Goal: Information Seeking & Learning: Learn about a topic

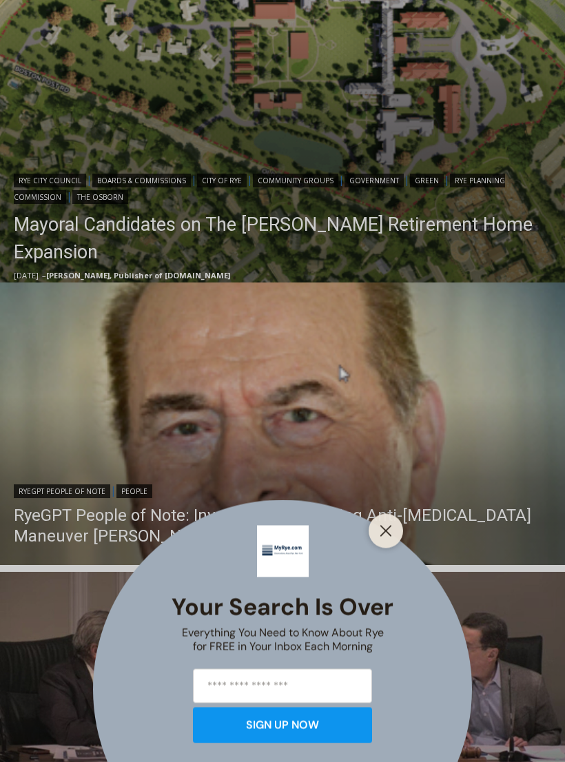
scroll to position [573, 0]
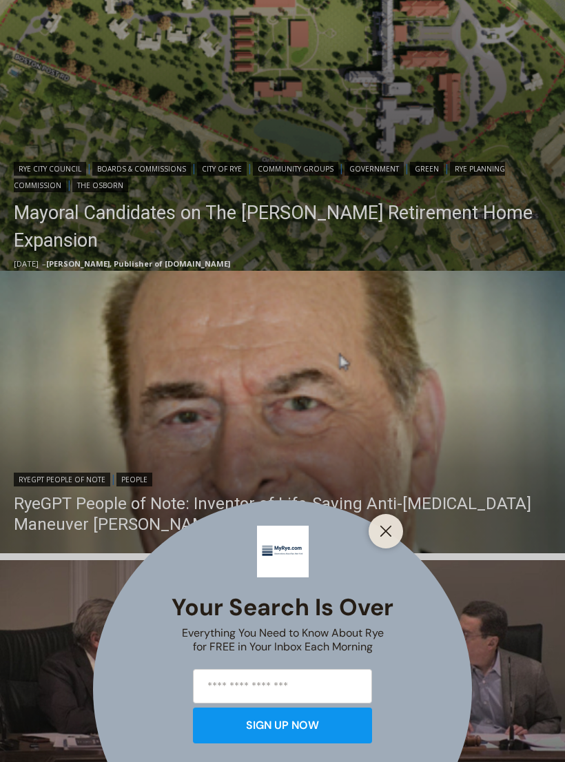
click at [387, 541] on button "Close" at bounding box center [385, 531] width 19 height 19
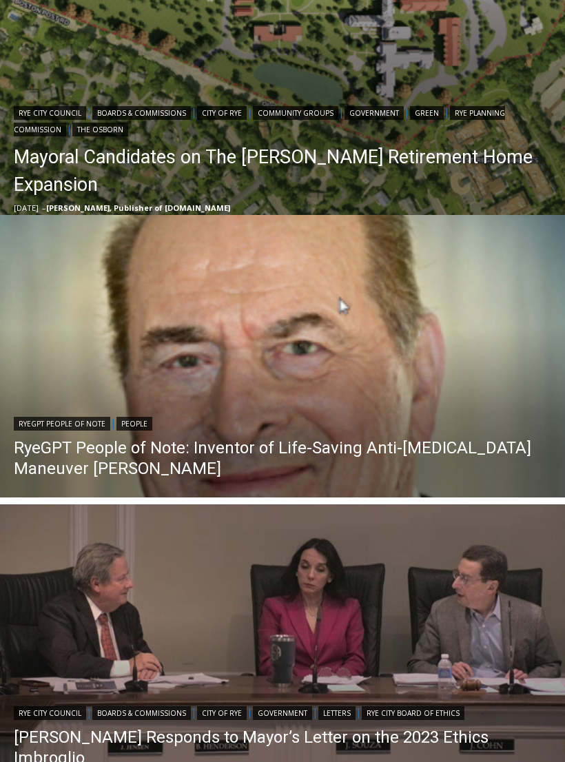
scroll to position [617, 0]
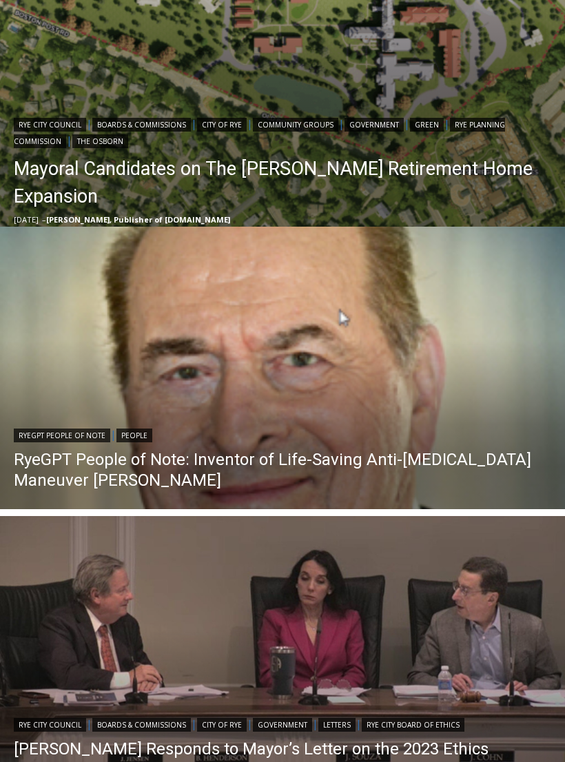
click at [73, 464] on link "RyeGPT People of Note: Inventor of Life-Saving Anti-[MEDICAL_DATA] Maneuver [PE…" at bounding box center [282, 469] width 537 height 41
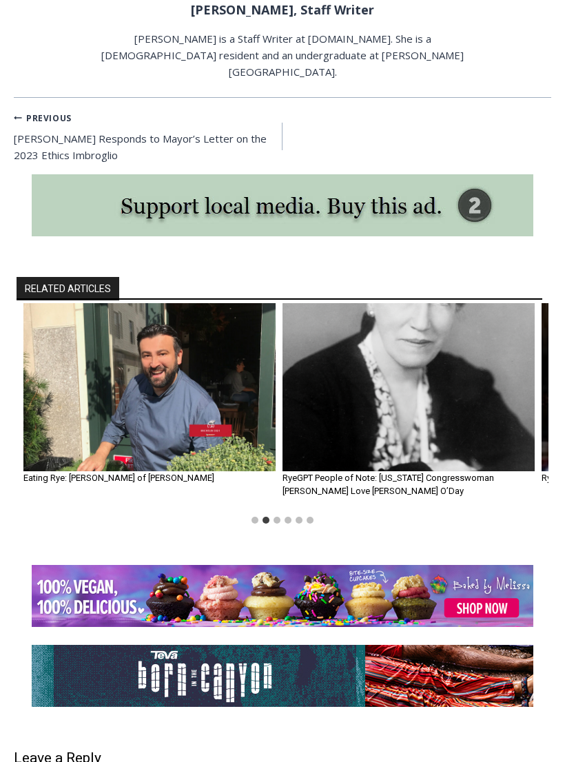
scroll to position [2563, 0]
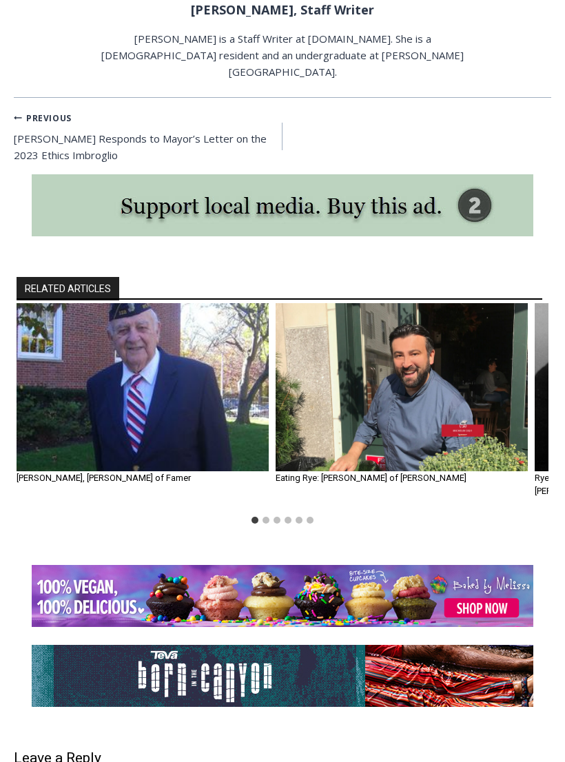
click at [114, 334] on img "1 of 6" at bounding box center [143, 387] width 252 height 168
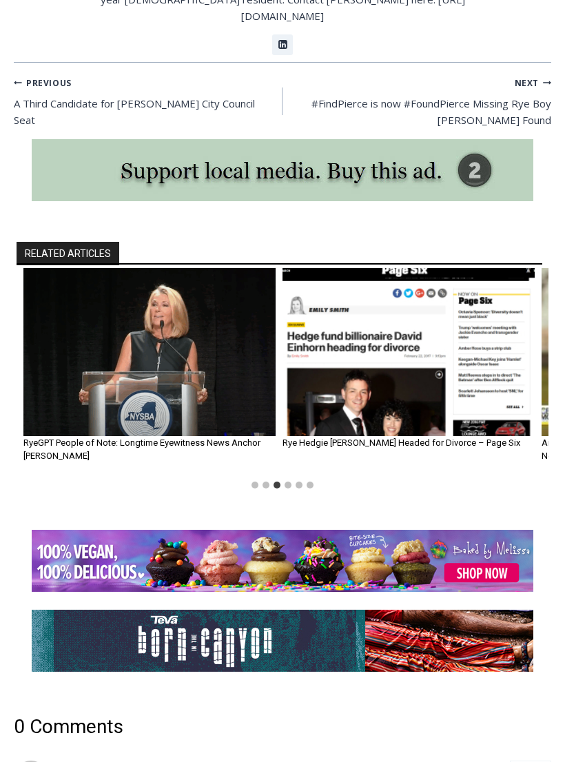
scroll to position [1389, 0]
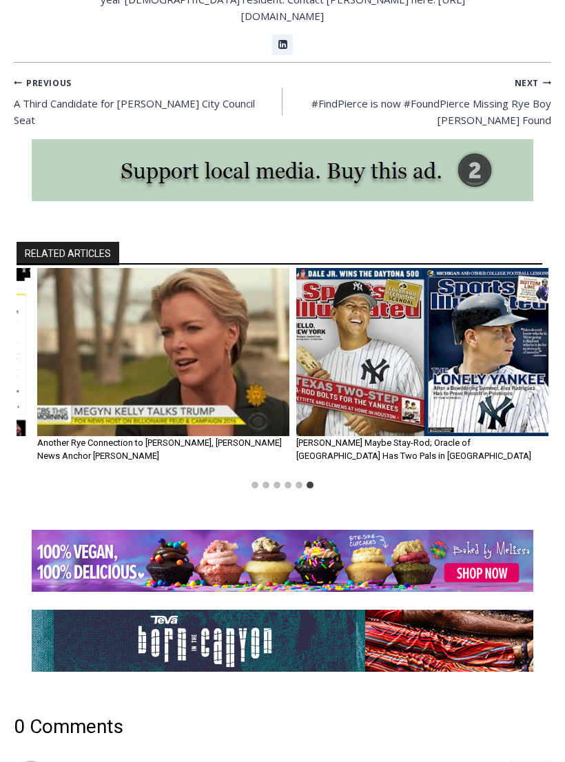
click at [85, 305] on img "5 of 6" at bounding box center [163, 352] width 252 height 168
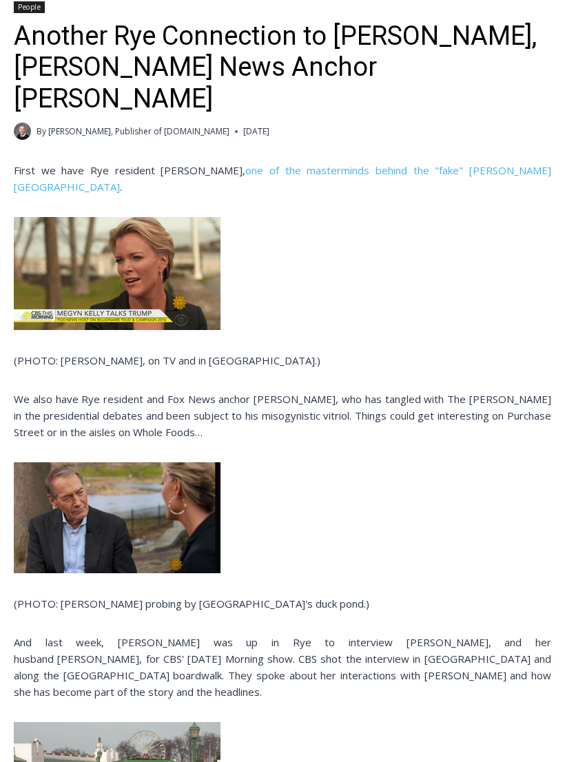
scroll to position [389, 0]
click at [72, 240] on img at bounding box center [117, 273] width 207 height 113
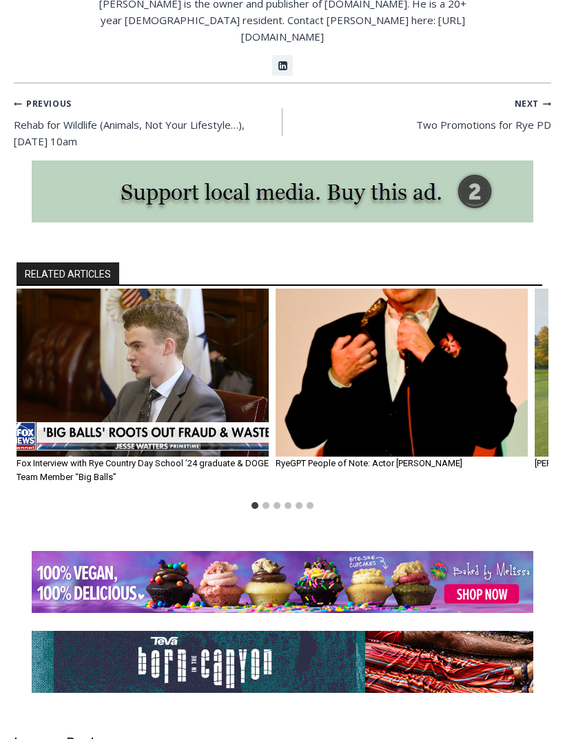
scroll to position [1505, 0]
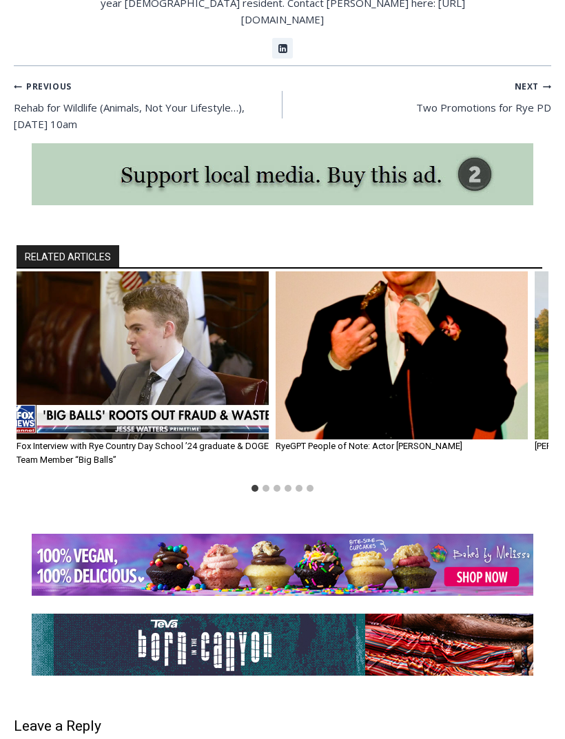
click at [357, 315] on img "2 of 6" at bounding box center [402, 355] width 252 height 168
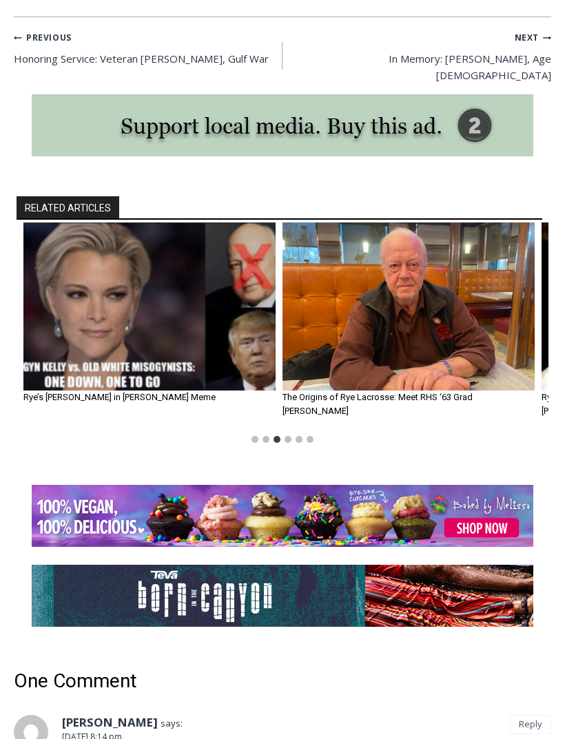
scroll to position [2299, 0]
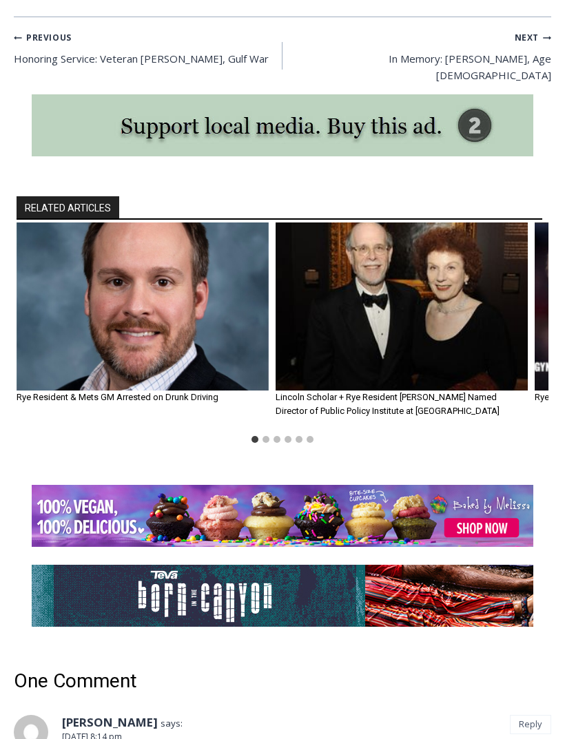
click at [86, 223] on img "1 of 6" at bounding box center [143, 307] width 252 height 168
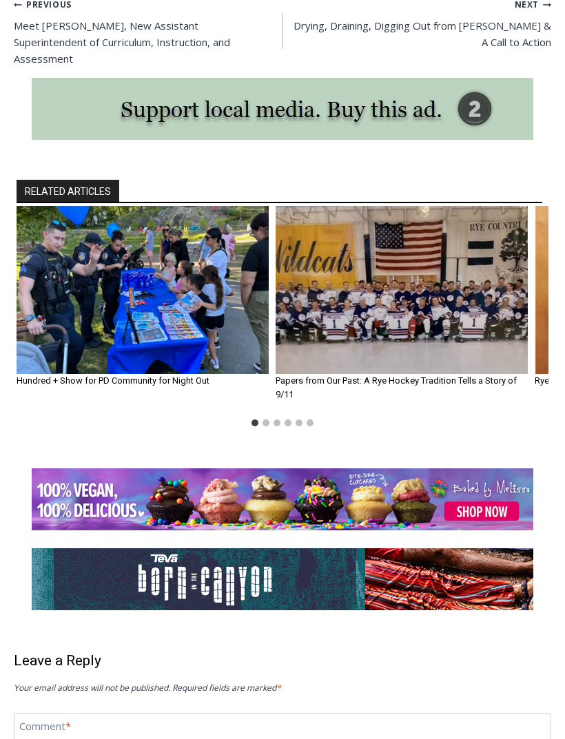
scroll to position [1444, 0]
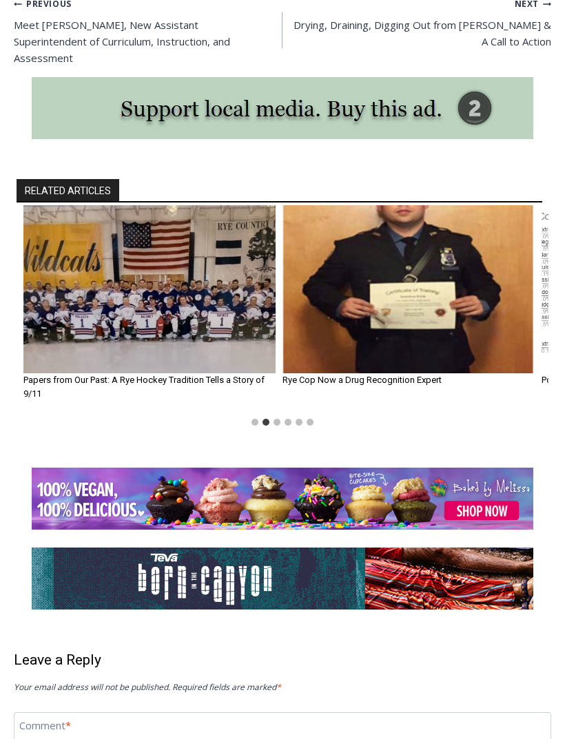
click at [83, 251] on img "2 of 6" at bounding box center [149, 289] width 252 height 168
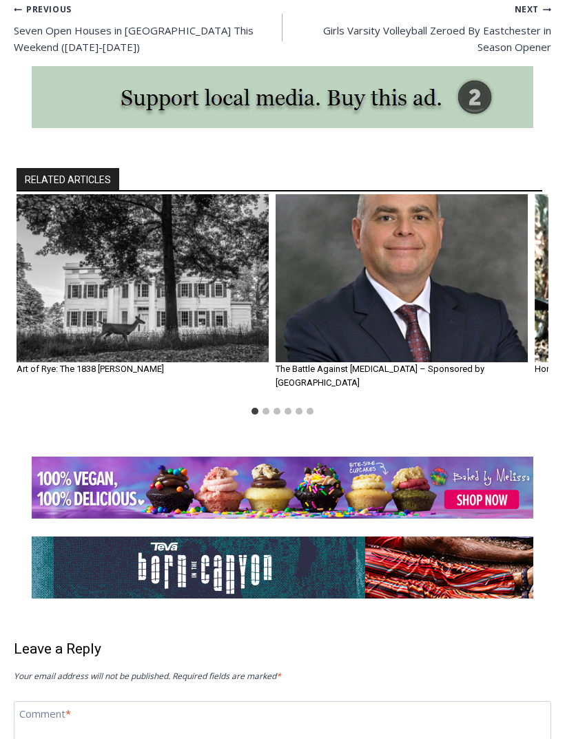
scroll to position [2912, 0]
click at [468, 218] on img "2 of 6" at bounding box center [402, 278] width 252 height 168
click at [459, 194] on img "2 of 6" at bounding box center [402, 278] width 252 height 168
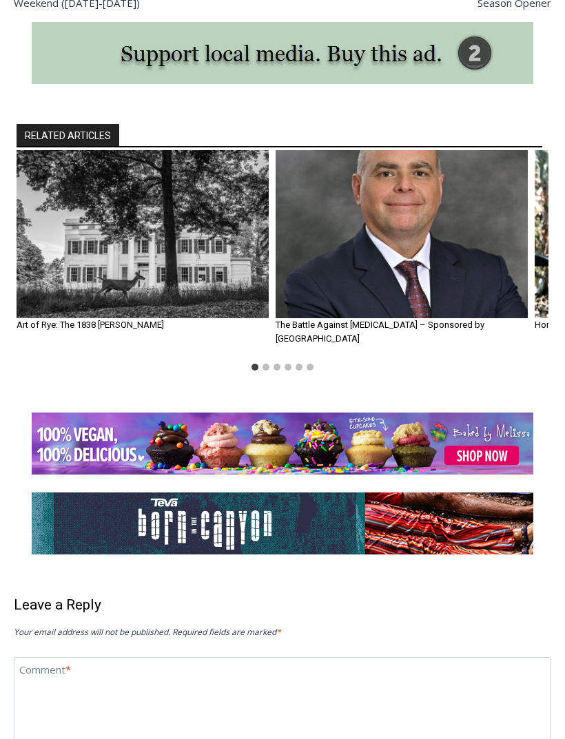
click at [362, 253] on img "2 of 6" at bounding box center [402, 235] width 252 height 168
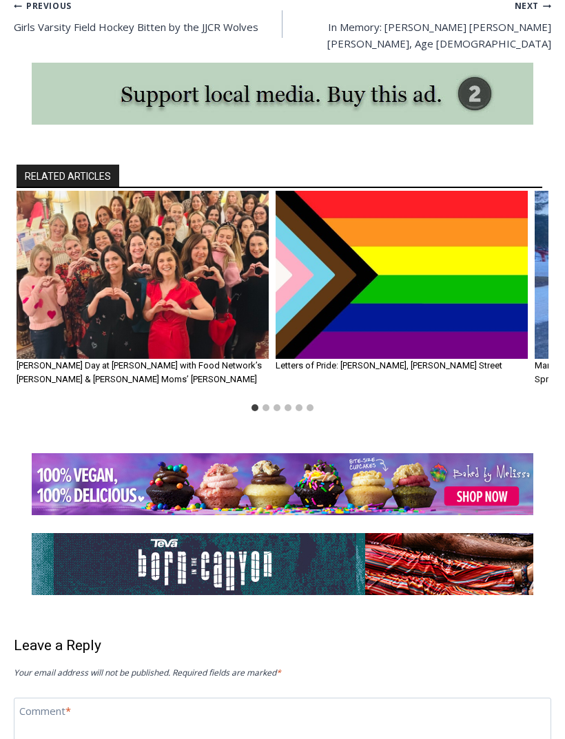
scroll to position [2104, 0]
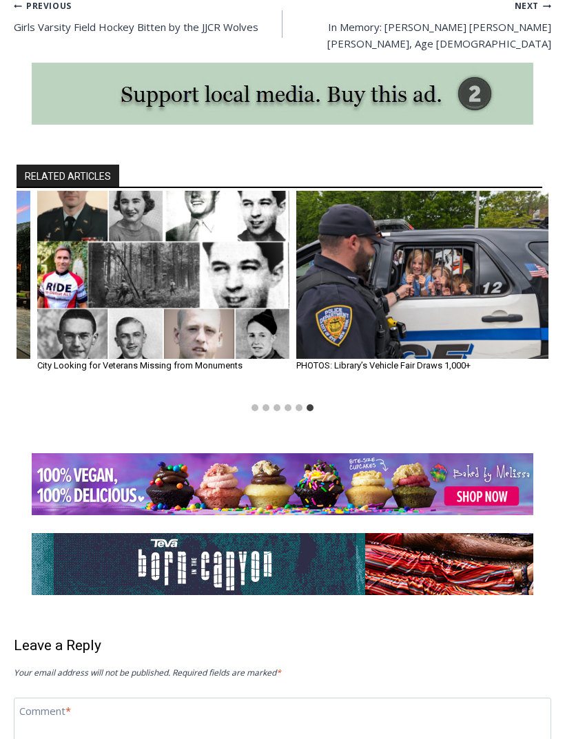
click at [92, 300] on img "5 of 6" at bounding box center [163, 275] width 252 height 168
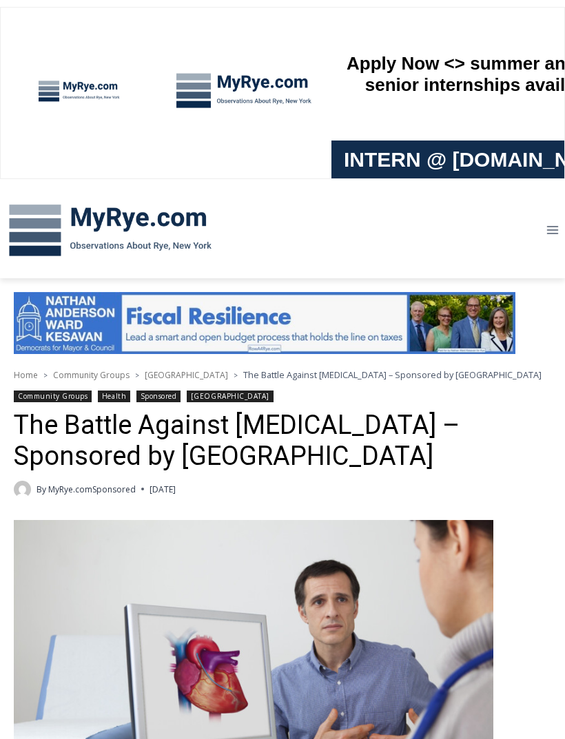
scroll to position [2147, 0]
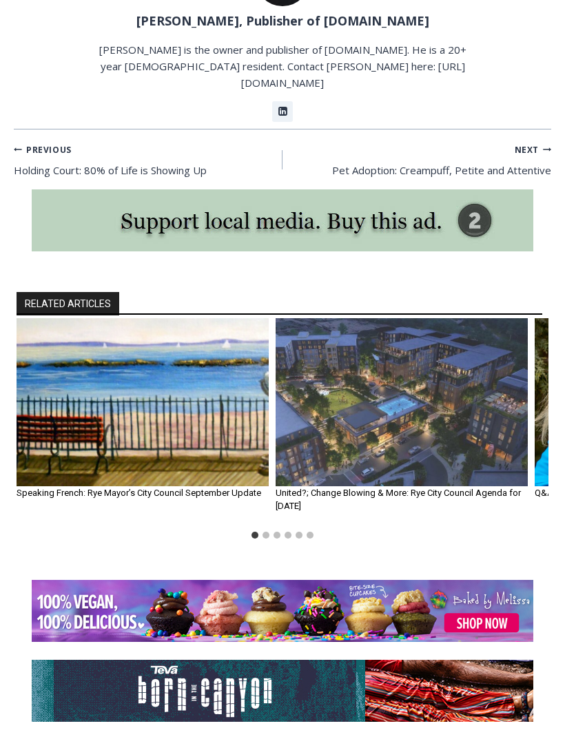
scroll to position [1594, 0]
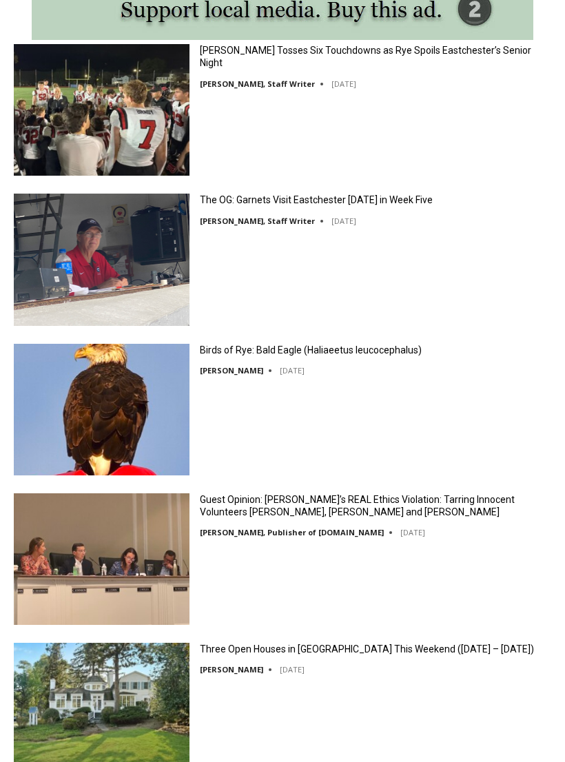
scroll to position [1968, 0]
